Goal: Information Seeking & Learning: Learn about a topic

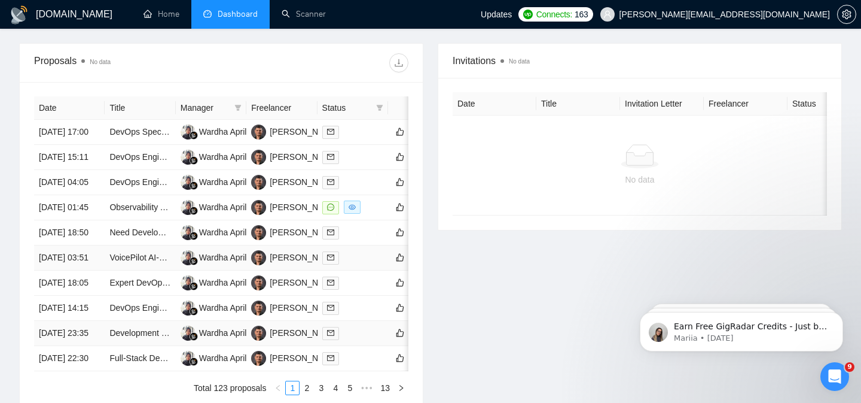
scroll to position [458, 0]
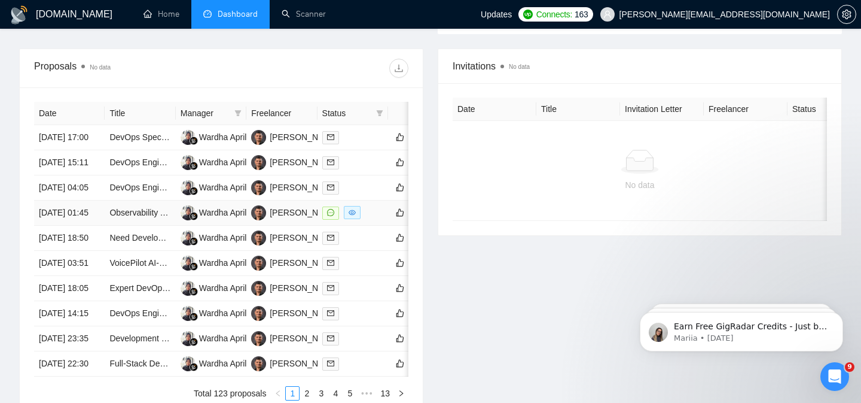
click at [383, 220] on div at bounding box center [352, 213] width 61 height 14
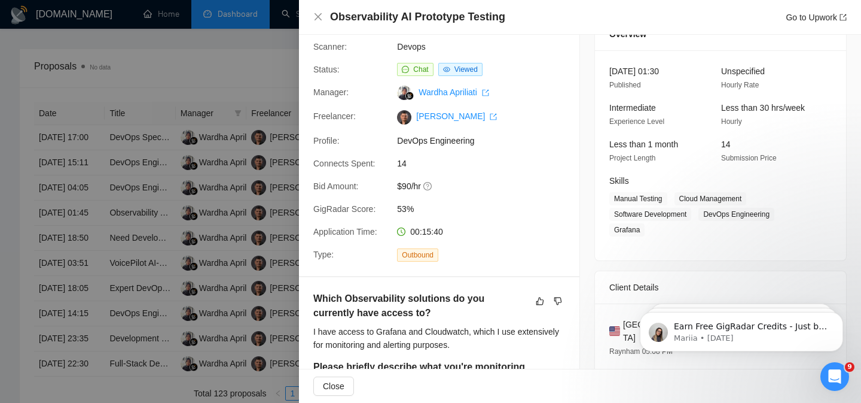
scroll to position [0, 0]
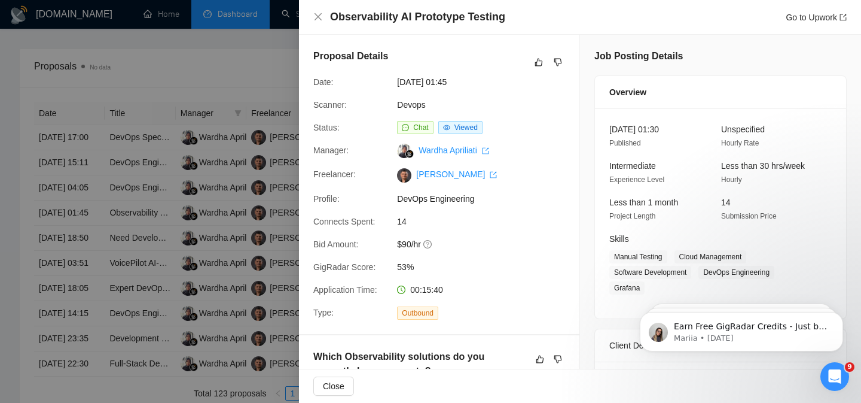
click at [316, 11] on div "Observability AI Prototype Testing Go to Upwork" at bounding box center [580, 17] width 534 height 15
click at [316, 13] on icon "close" at bounding box center [318, 17] width 10 height 10
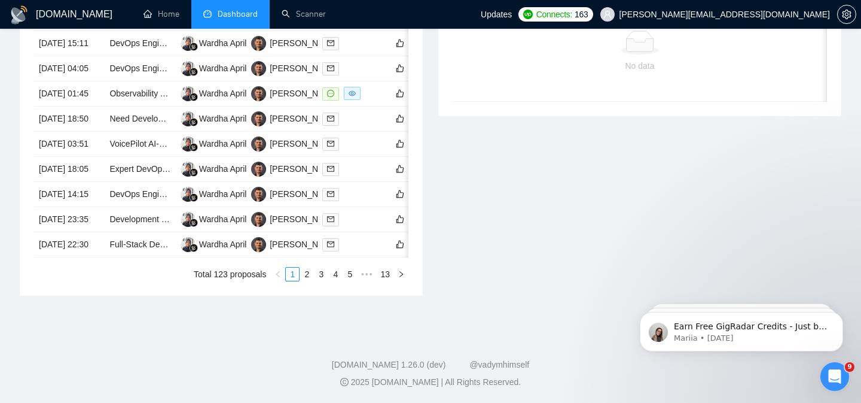
scroll to position [690, 0]
click at [305, 271] on link "2" at bounding box center [306, 273] width 13 height 13
click at [290, 270] on link "1" at bounding box center [292, 273] width 13 height 13
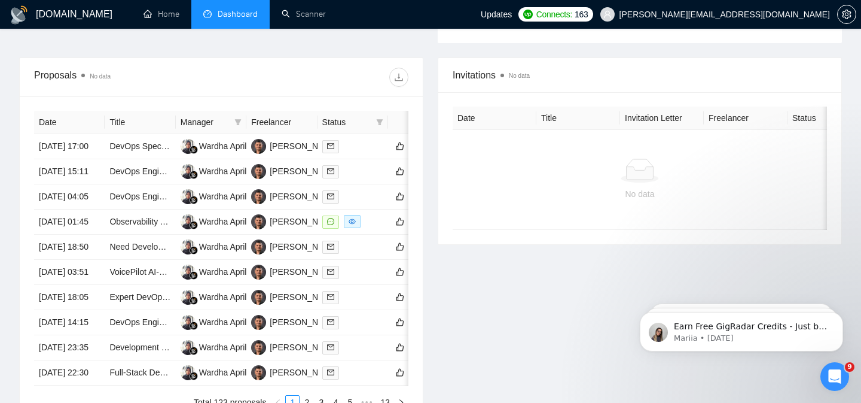
scroll to position [449, 0]
click at [150, 234] on td "Observability AI Prototype Testing" at bounding box center [140, 221] width 71 height 25
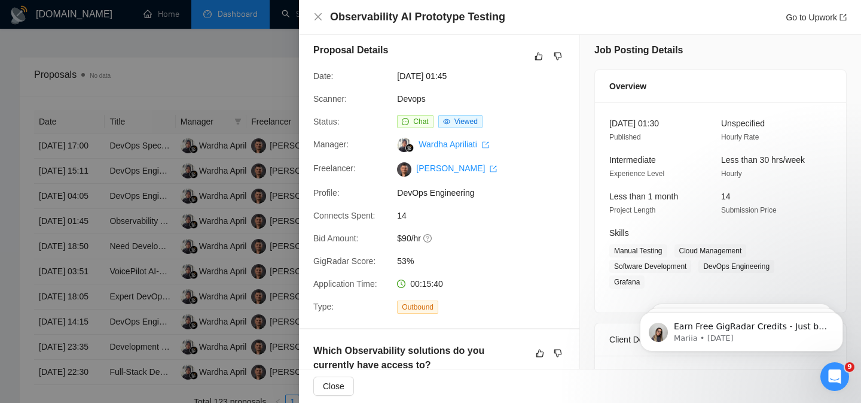
scroll to position [0, 0]
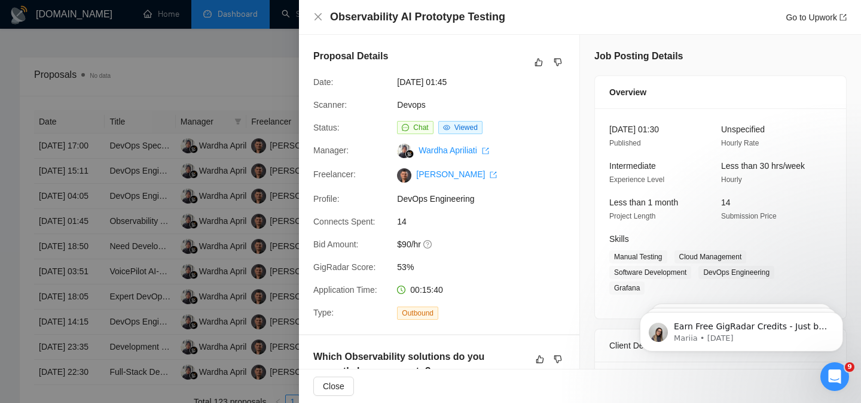
click at [317, 22] on div "Observability AI Prototype Testing Go to Upwork" at bounding box center [580, 17] width 534 height 15
click at [317, 19] on icon "close" at bounding box center [318, 16] width 7 height 7
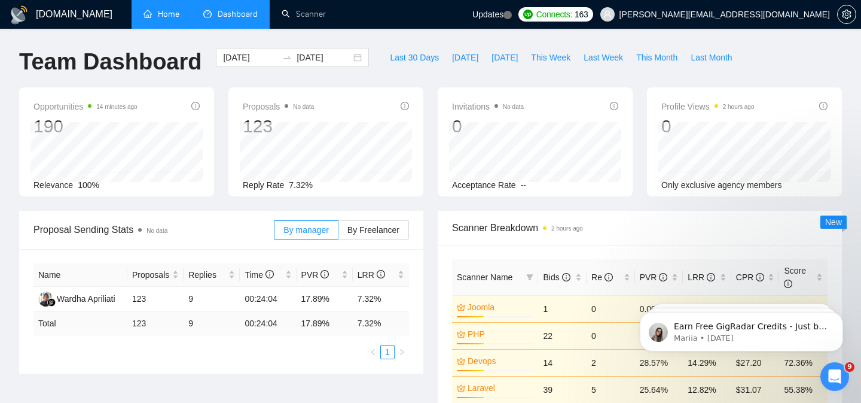
click at [162, 19] on link "Home" at bounding box center [162, 14] width 36 height 10
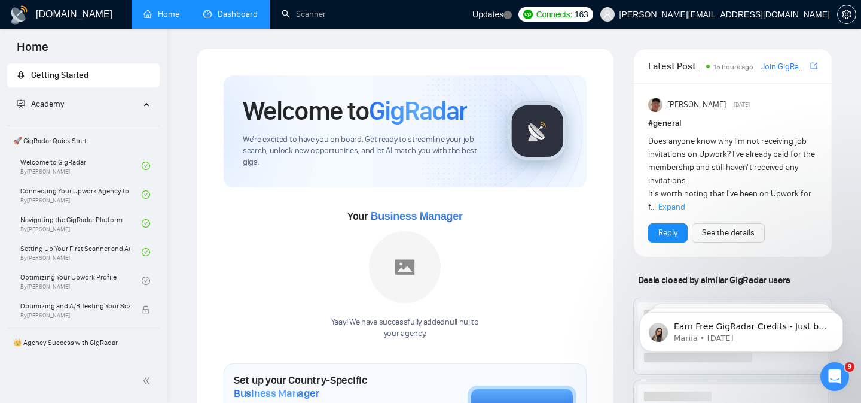
click at [231, 19] on link "Dashboard" at bounding box center [230, 14] width 54 height 10
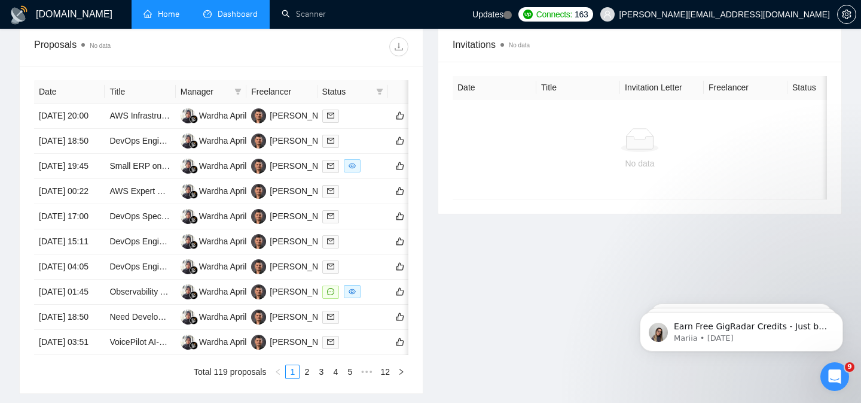
scroll to position [477, 0]
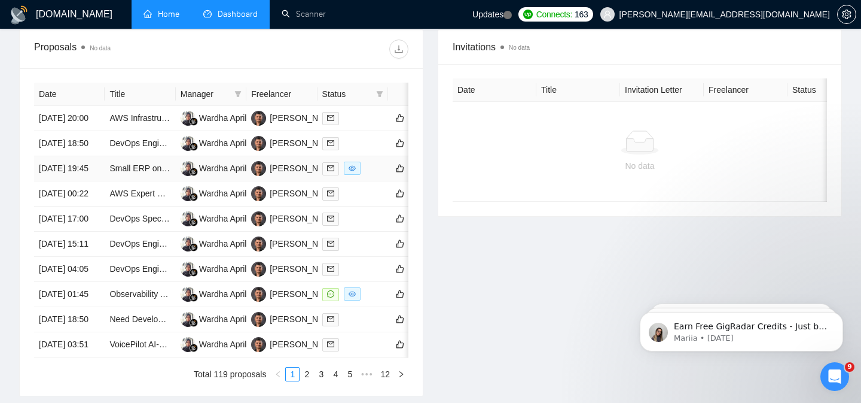
click at [374, 175] on div at bounding box center [352, 168] width 61 height 14
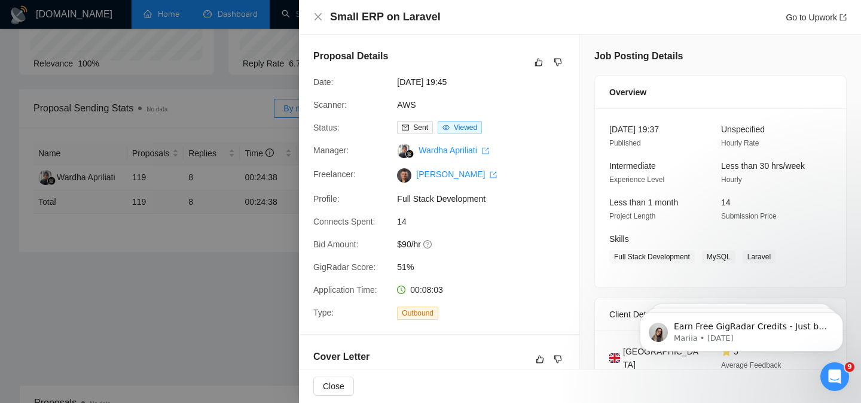
scroll to position [0, 0]
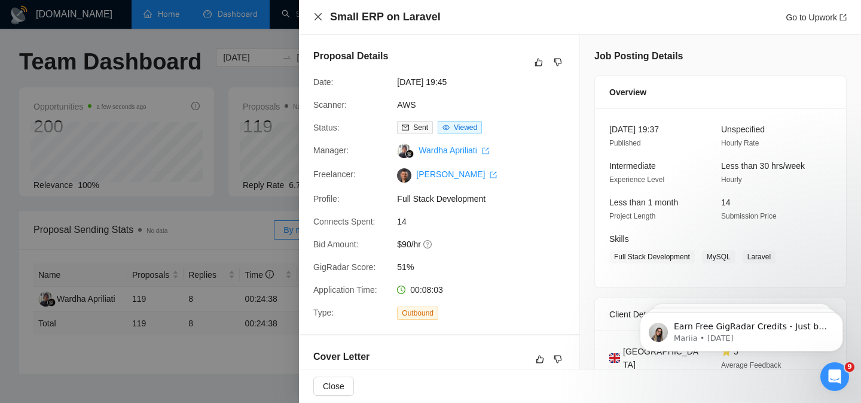
click at [314, 17] on icon "close" at bounding box center [318, 17] width 10 height 10
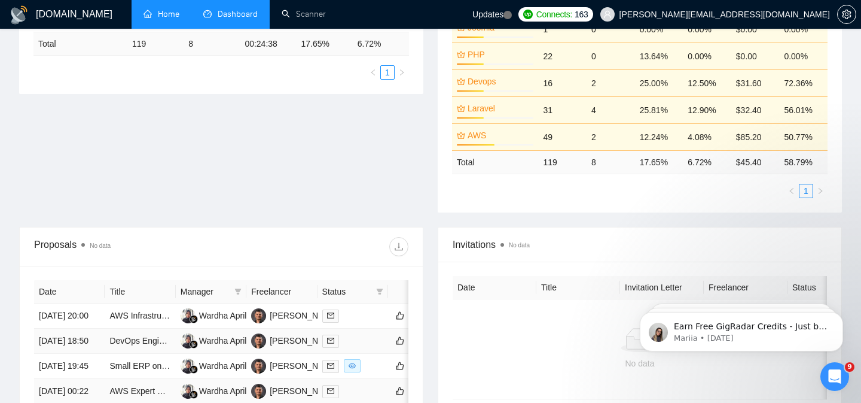
scroll to position [277, 0]
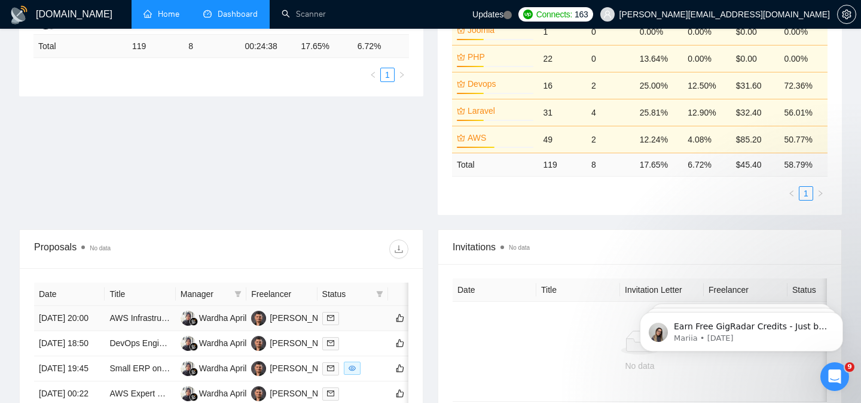
click at [374, 325] on div at bounding box center [352, 318] width 61 height 14
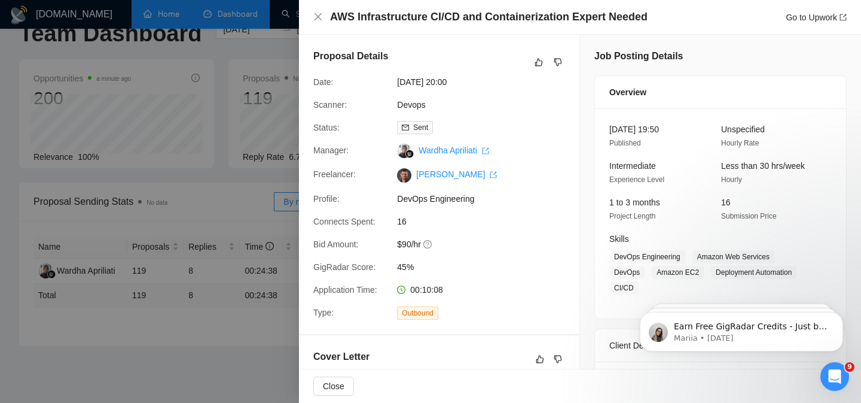
scroll to position [36, 0]
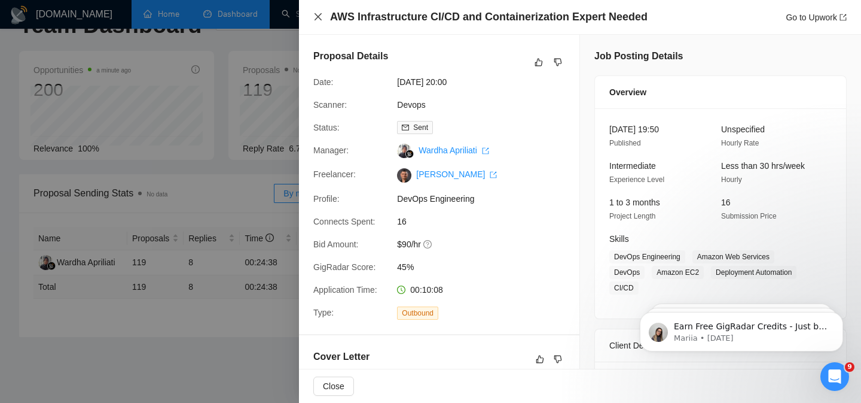
click at [320, 17] on icon "close" at bounding box center [318, 17] width 10 height 10
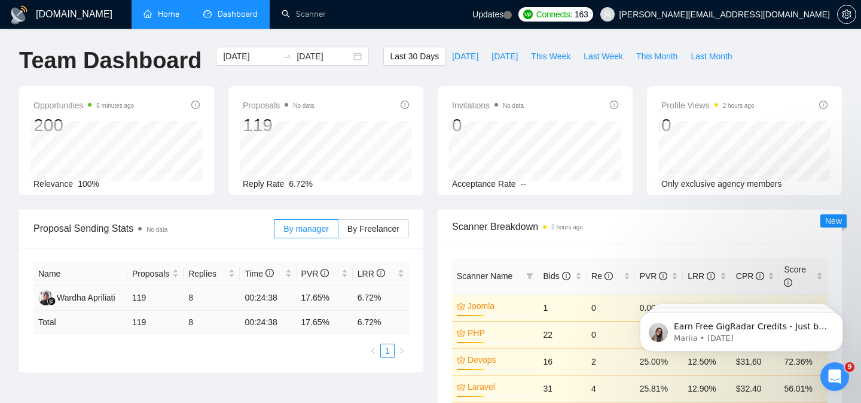
scroll to position [0, 0]
click at [223, 17] on span "Dashboard" at bounding box center [238, 14] width 40 height 10
